Goal: Task Accomplishment & Management: Use online tool/utility

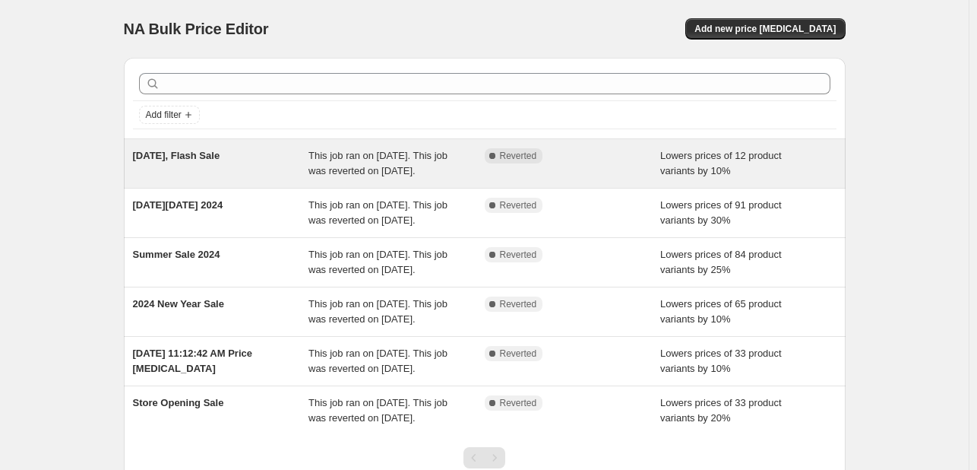
click at [383, 179] on div "This job ran on [DATE]. This job was reverted on [DATE]." at bounding box center [396, 163] width 176 height 30
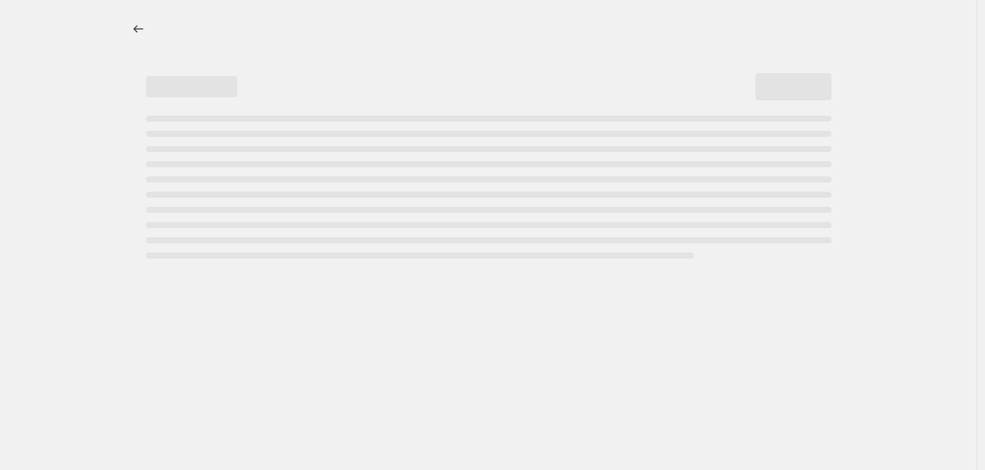
select select "percentage"
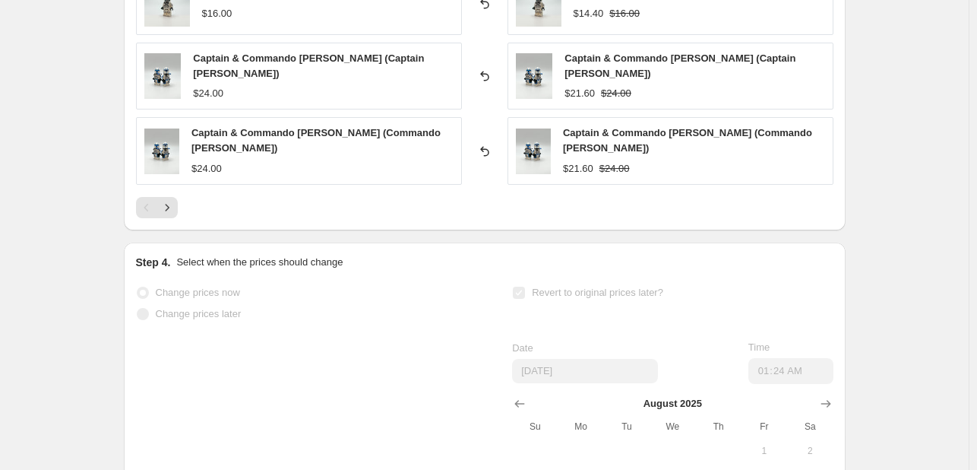
scroll to position [1216, 0]
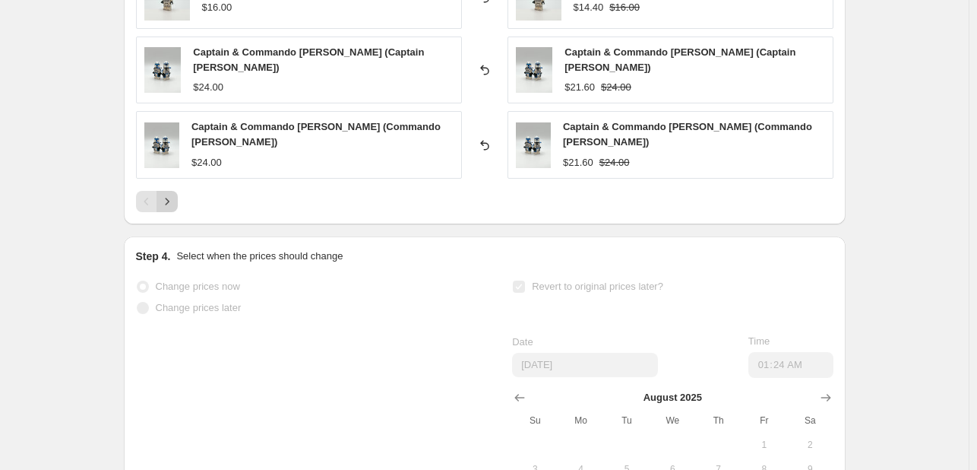
click at [175, 194] on icon "Next" at bounding box center [167, 201] width 15 height 15
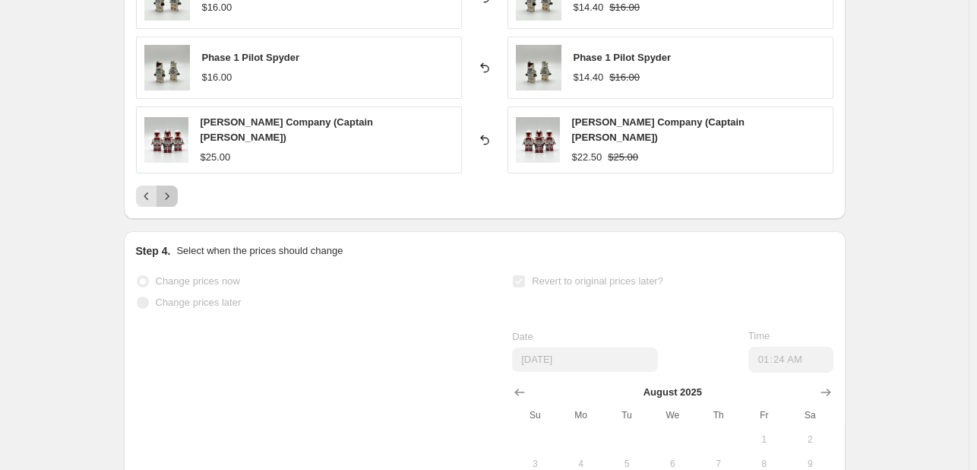
click at [183, 185] on div at bounding box center [484, 195] width 697 height 21
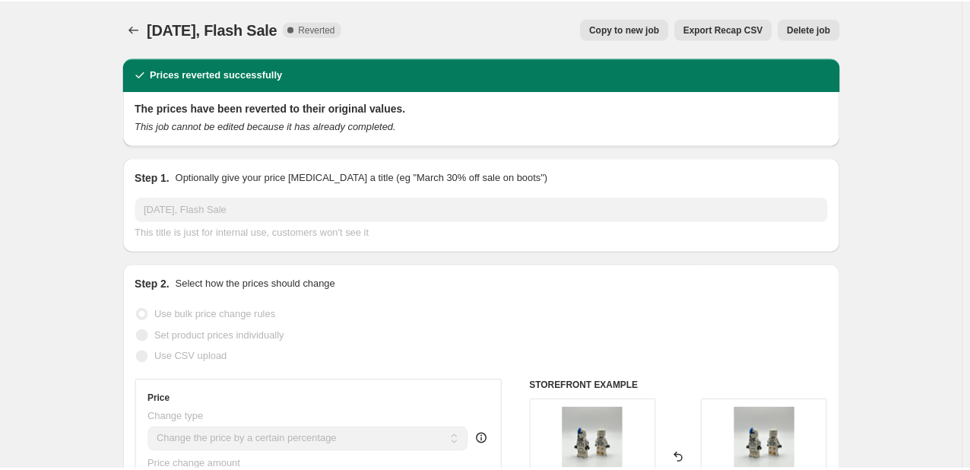
scroll to position [0, 0]
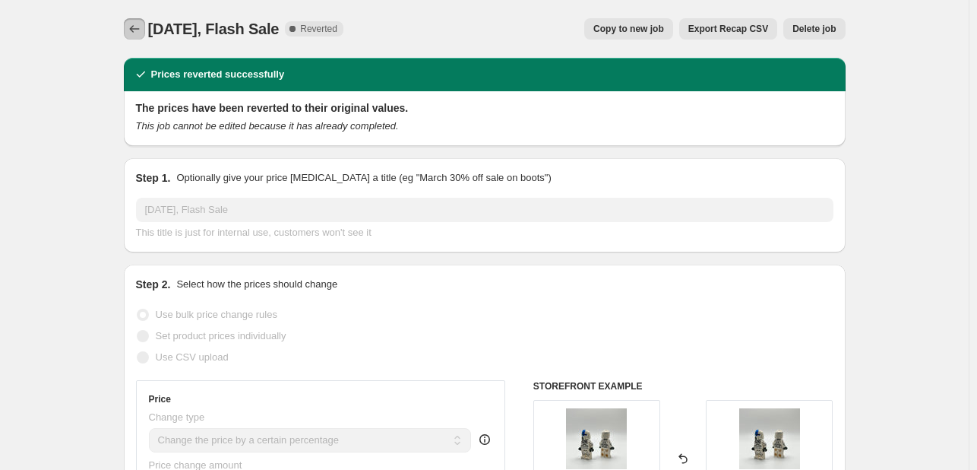
click at [137, 31] on icon "Price change jobs" at bounding box center [134, 28] width 15 height 15
